Goal: Transaction & Acquisition: Purchase product/service

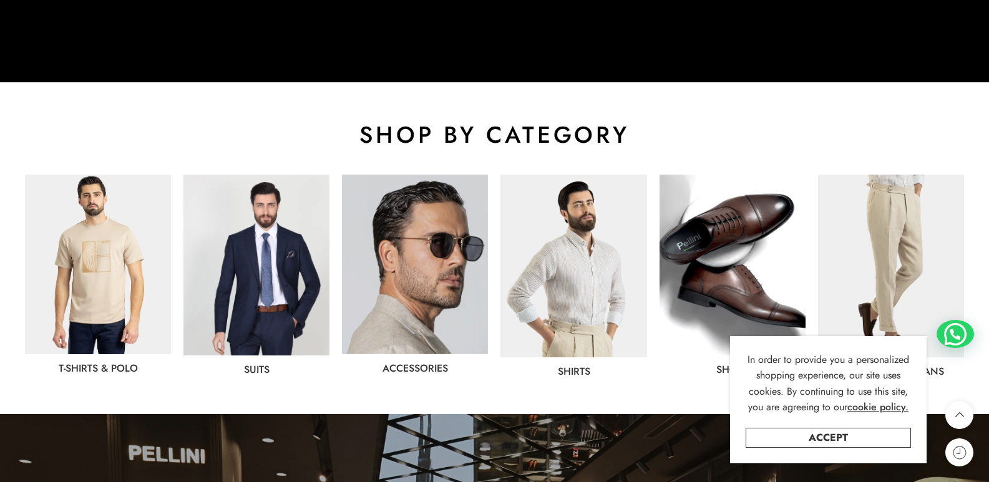
scroll to position [568, 0]
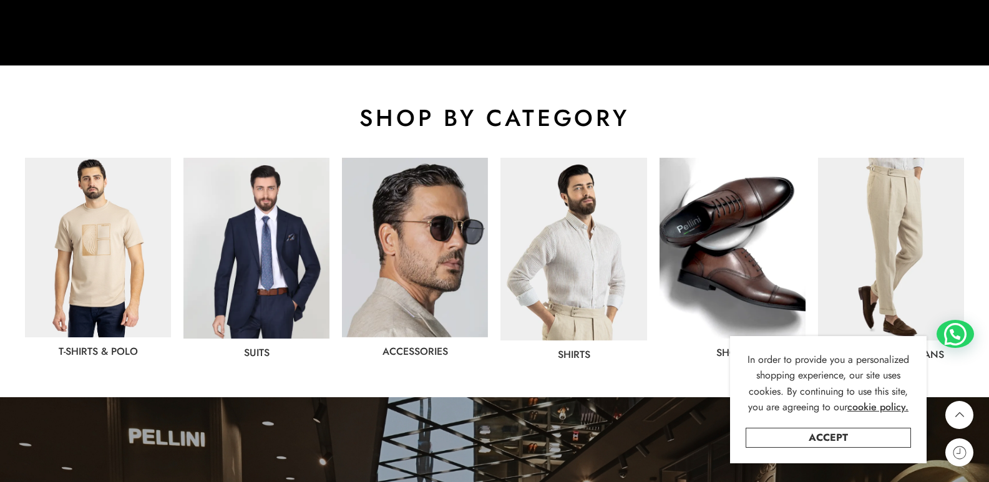
click at [149, 248] on img at bounding box center [98, 248] width 146 height 180
click at [874, 439] on link "Accept" at bounding box center [828, 438] width 165 height 20
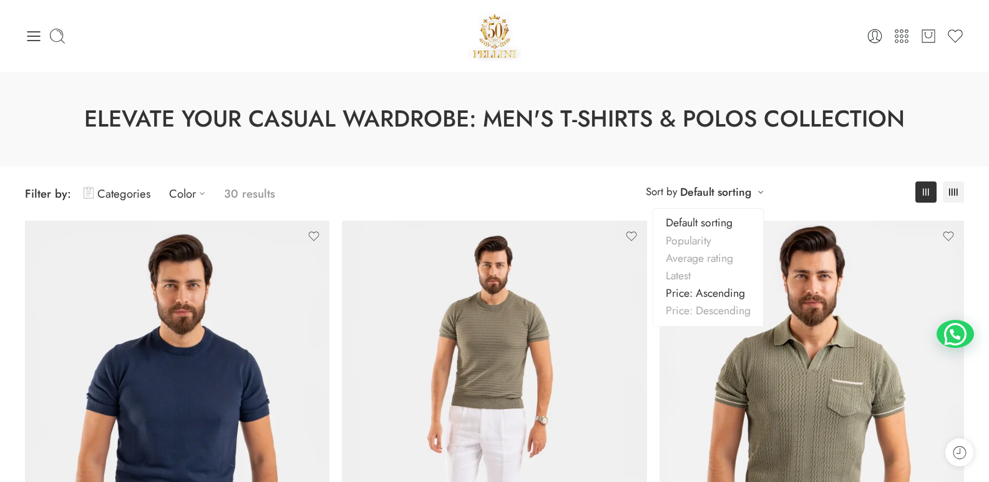
click at [706, 292] on link "Price: Ascending" at bounding box center [708, 293] width 110 height 17
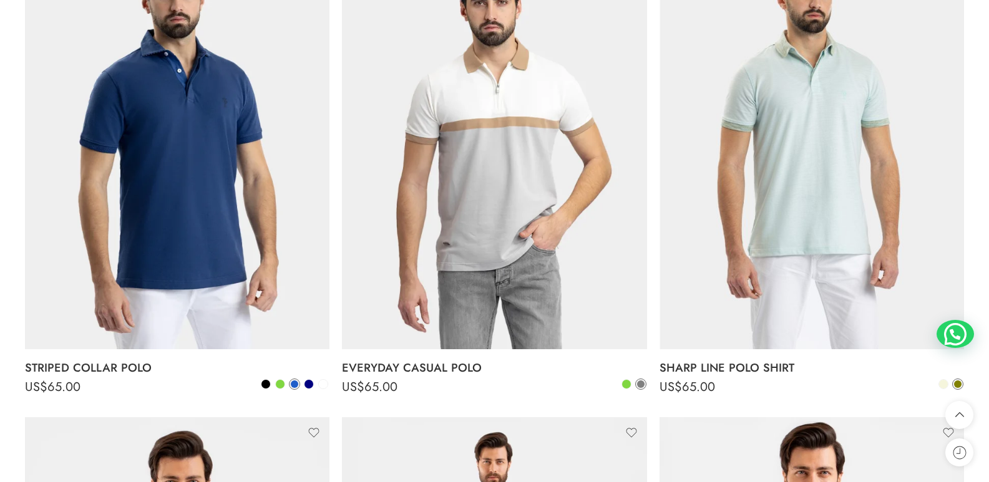
scroll to position [4121, 0]
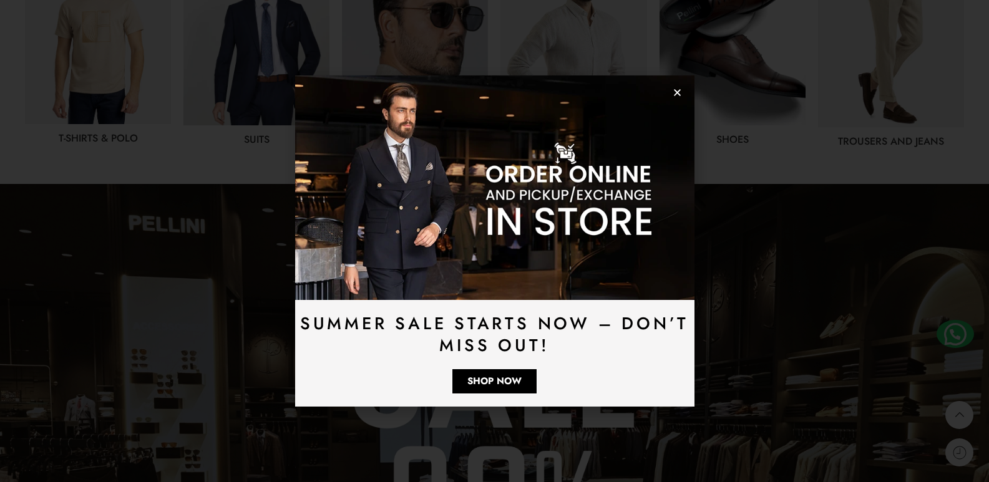
scroll to position [817, 0]
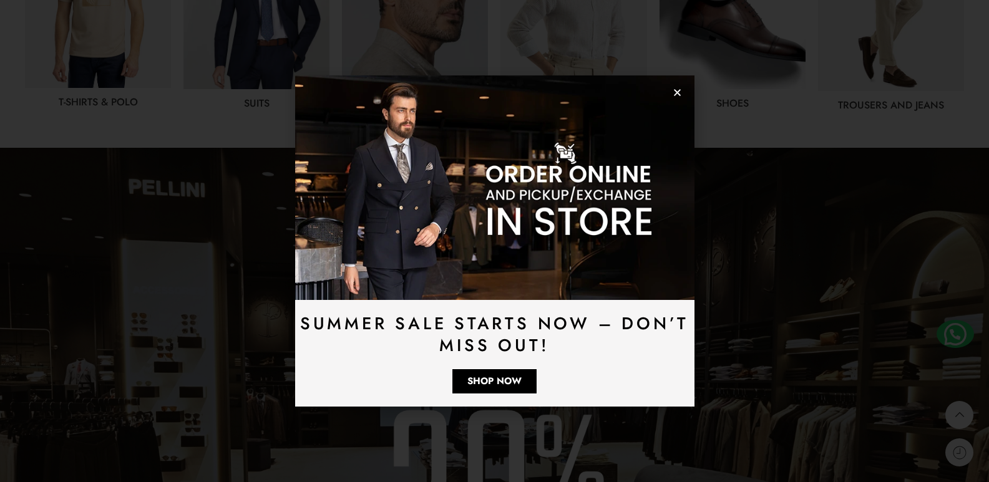
click at [675, 91] on icon "Close" at bounding box center [677, 92] width 9 height 9
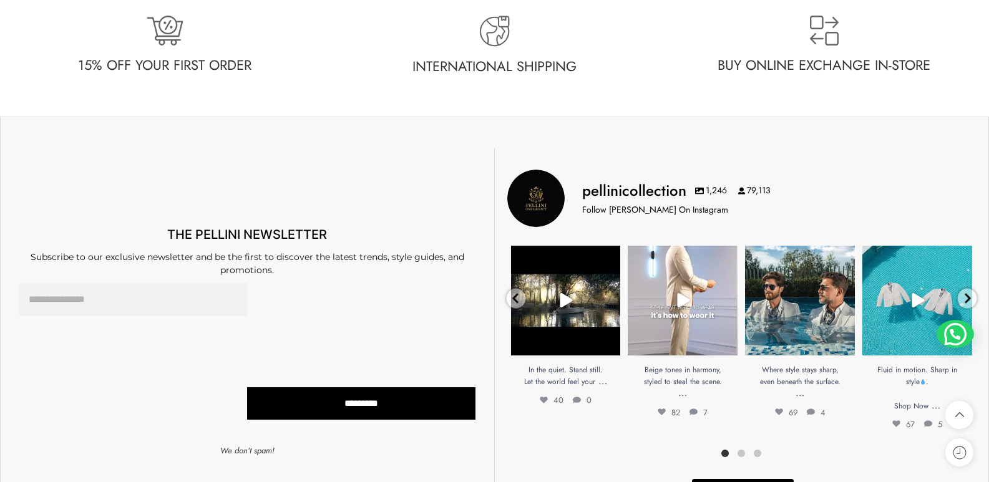
scroll to position [3659, 0]
